Goal: Transaction & Acquisition: Subscribe to service/newsletter

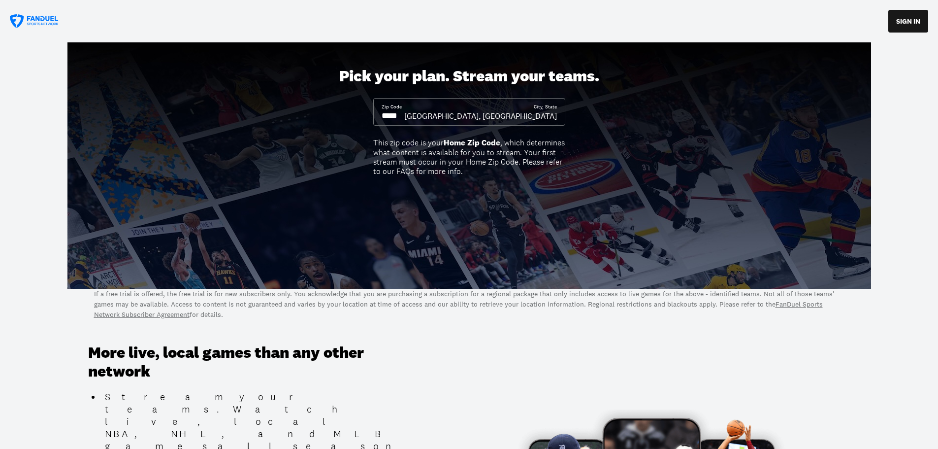
drag, startPoint x: 414, startPoint y: 115, endPoint x: 364, endPoint y: 115, distance: 49.7
click at [364, 115] on div "Pick your plan. Stream your teams. Zip Code City, State [GEOGRAPHIC_DATA], [GEO…" at bounding box center [469, 165] width 938 height 246
drag, startPoint x: 411, startPoint y: 109, endPoint x: 377, endPoint y: 115, distance: 34.4
click at [377, 115] on div "Zip Code City, State [GEOGRAPHIC_DATA], [GEOGRAPHIC_DATA]" at bounding box center [469, 112] width 192 height 28
click at [386, 113] on input at bounding box center [393, 115] width 23 height 11
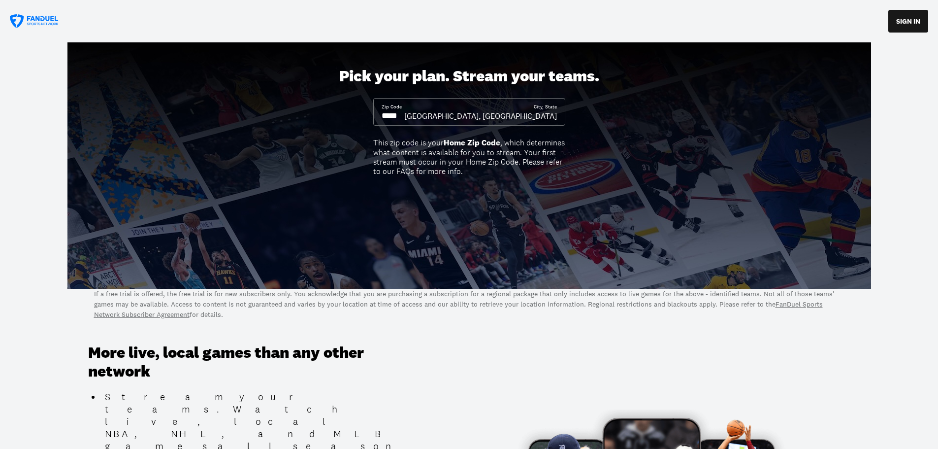
drag, startPoint x: 408, startPoint y: 119, endPoint x: 378, endPoint y: 119, distance: 29.5
click at [378, 119] on div "Zip Code City, State [GEOGRAPHIC_DATA], [GEOGRAPHIC_DATA]" at bounding box center [469, 112] width 192 height 28
click at [404, 116] on input at bounding box center [393, 115] width 23 height 11
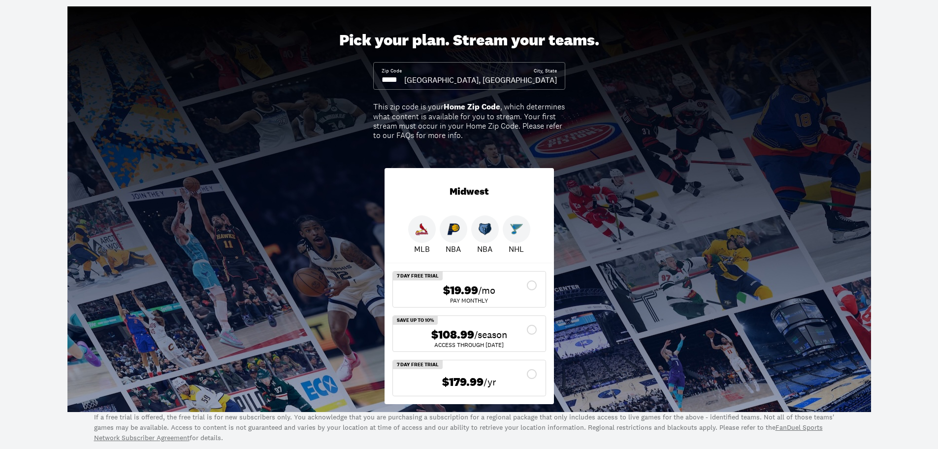
scroll to position [49, 0]
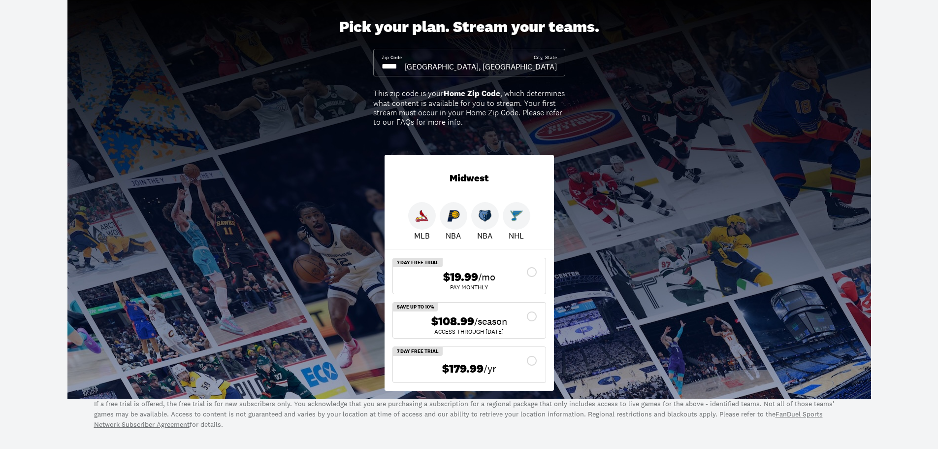
type input "*****"
click at [519, 222] on img at bounding box center [516, 215] width 13 height 13
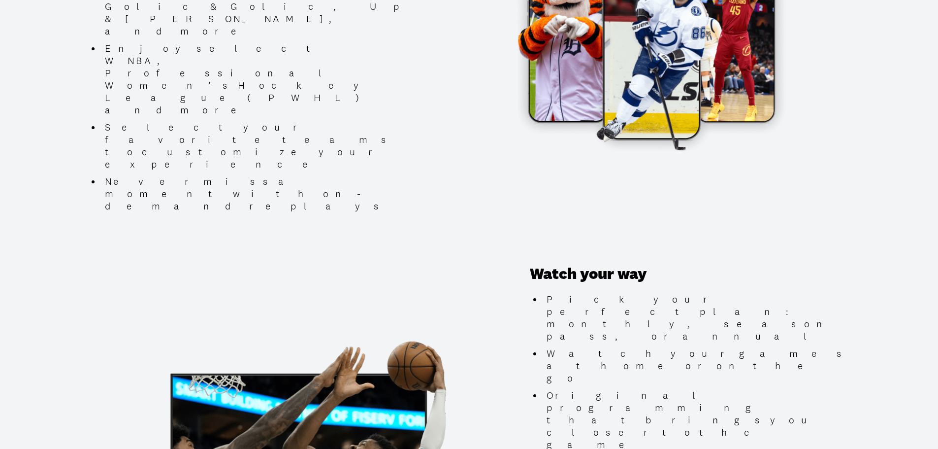
scroll to position [886, 0]
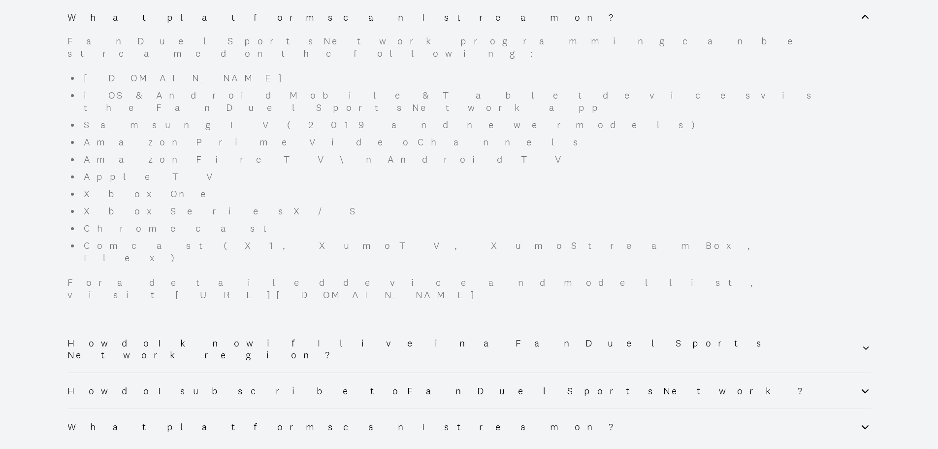
scroll to position [1428, 0]
